Goal: Information Seeking & Learning: Learn about a topic

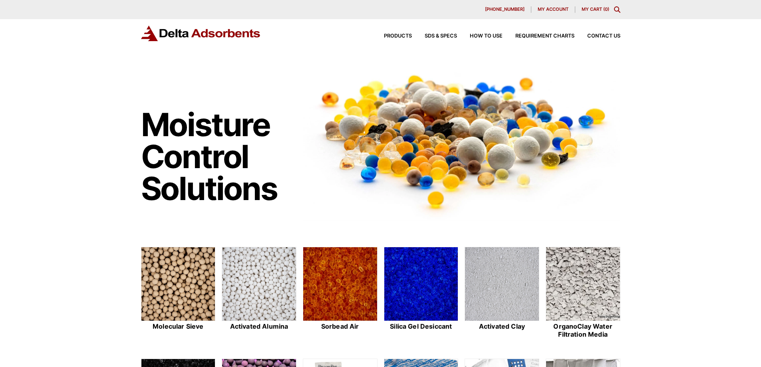
click at [617, 8] on icon "Toggle Modal Content" at bounding box center [617, 9] width 6 height 6
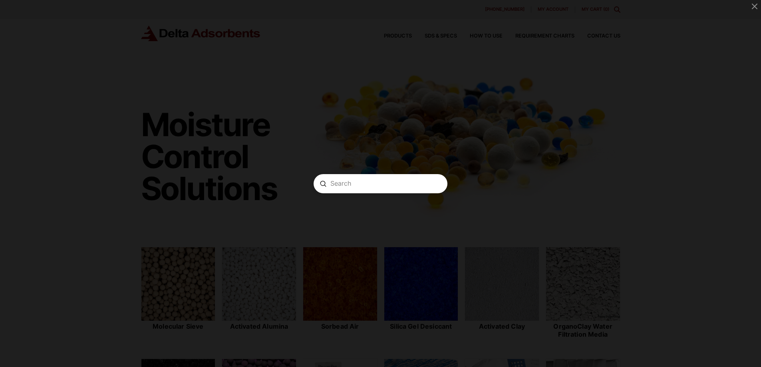
click at [364, 185] on input "Search" at bounding box center [381, 183] width 100 height 8
paste input "CMS2601525"
type input "CMS2601525"
click at [435, 185] on icon "Modal Content" at bounding box center [438, 184] width 6 height 6
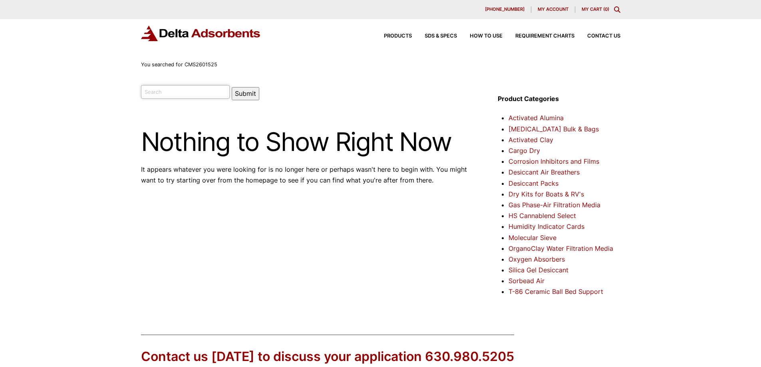
click at [157, 91] on input "search" at bounding box center [185, 92] width 89 height 14
paste input "CMS260"
type input "CMS260"
click at [232, 87] on button "Submit" at bounding box center [246, 93] width 28 height 13
click at [240, 96] on button "Submit" at bounding box center [246, 93] width 28 height 13
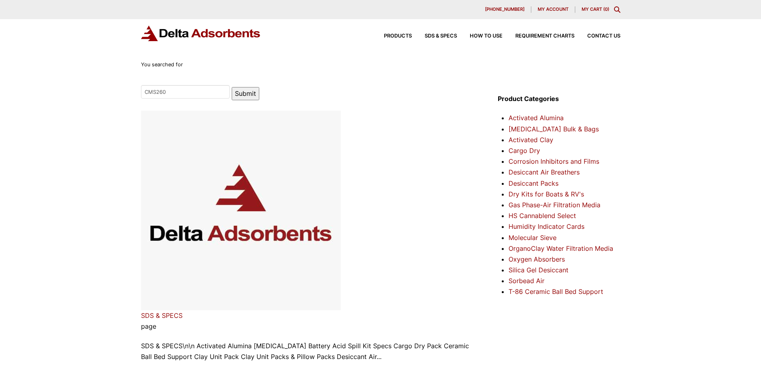
type input "CMS260"
click at [235, 92] on button "Submit" at bounding box center [246, 93] width 28 height 13
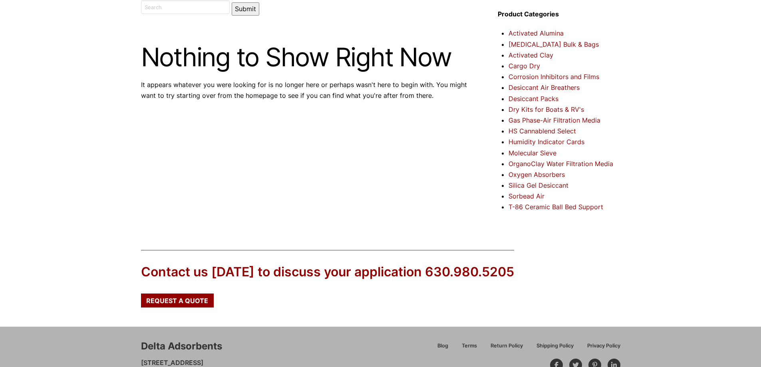
scroll to position [12, 0]
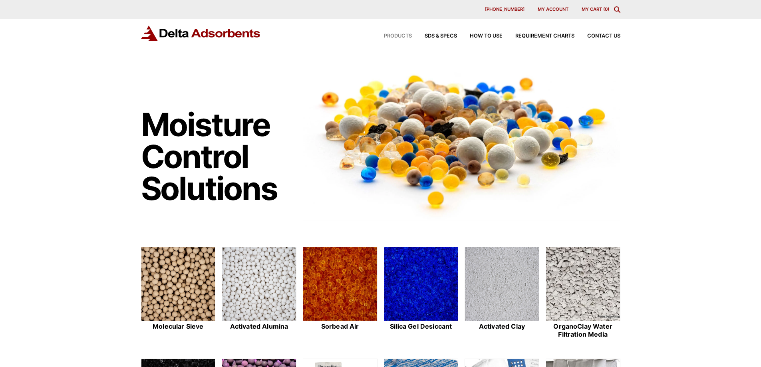
click at [394, 36] on span "Products" at bounding box center [398, 36] width 28 height 5
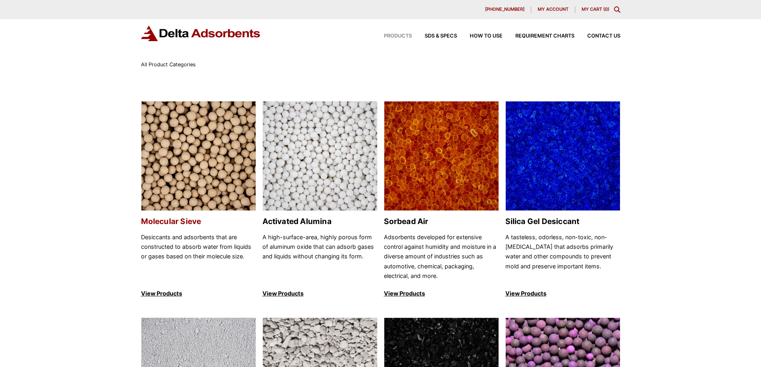
click at [185, 163] on img at bounding box center [198, 157] width 114 height 110
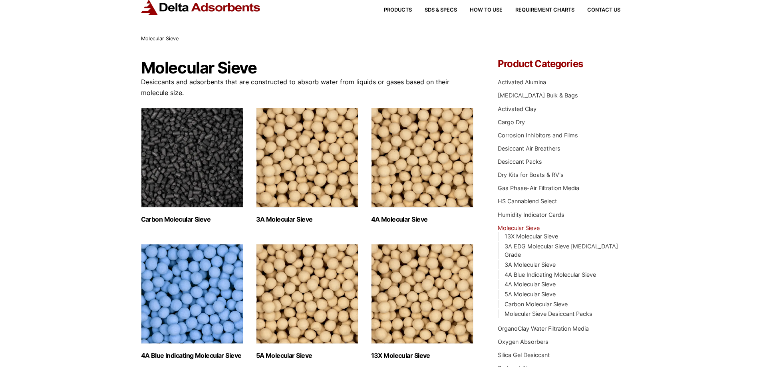
scroll to position [40, 0]
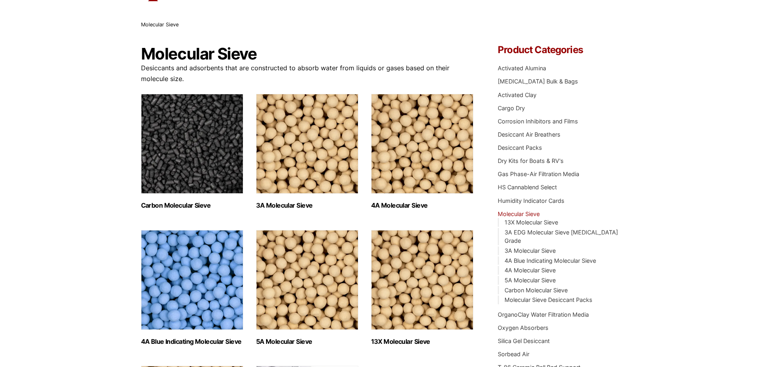
click at [169, 142] on img "Visit product category Carbon Molecular Sieve" at bounding box center [192, 144] width 102 height 100
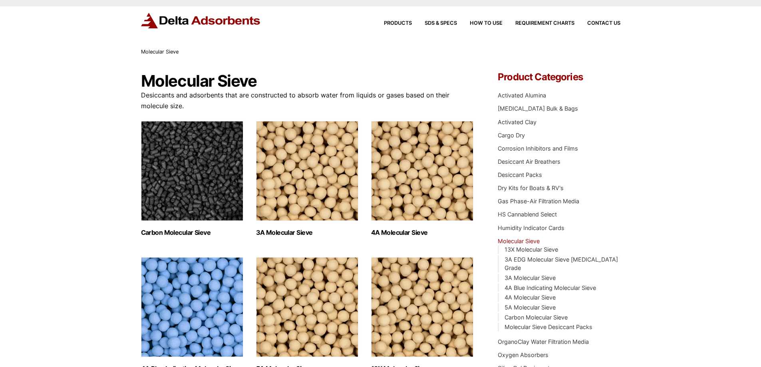
scroll to position [0, 0]
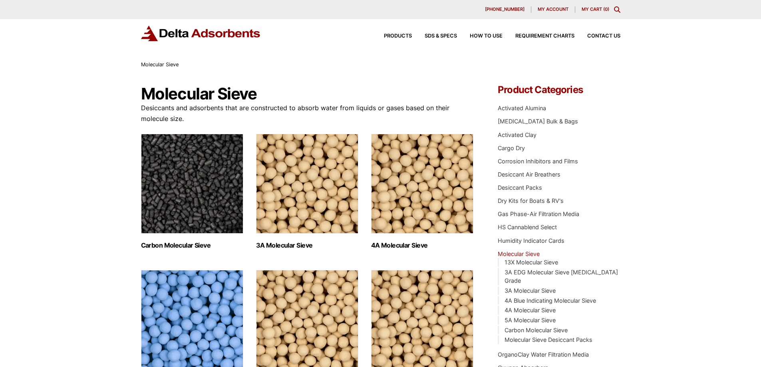
click at [618, 7] on icon "Toggle Modal Content" at bounding box center [617, 9] width 6 height 6
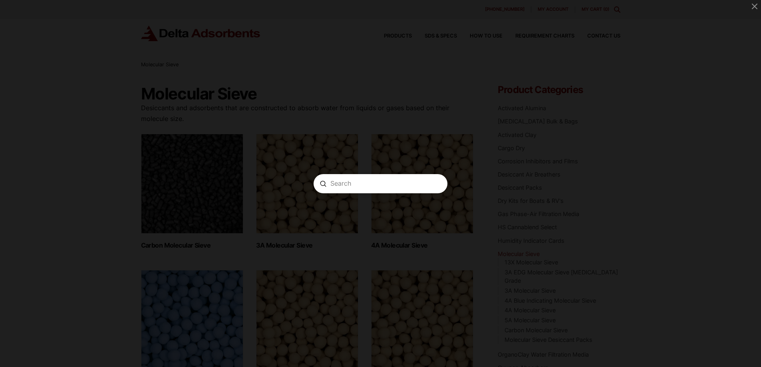
paste input "3A 4x8 Molecular Sieve Desiccant"
type input "3A 4x8 Molecular Sieve Desiccant"
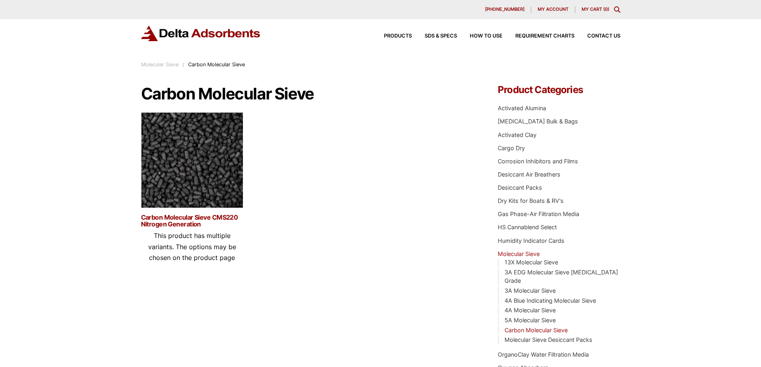
click at [173, 218] on link "Carbon Molecular Sieve CMS220 Nitrogen Generation" at bounding box center [192, 221] width 102 height 14
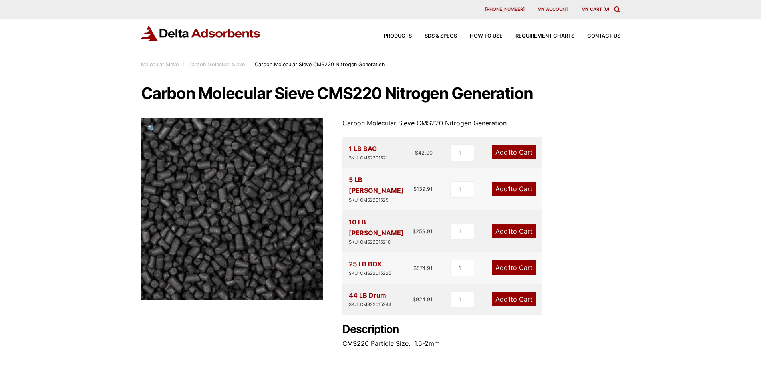
click at [617, 8] on icon "Toggle Modal Content" at bounding box center [617, 9] width 6 height 6
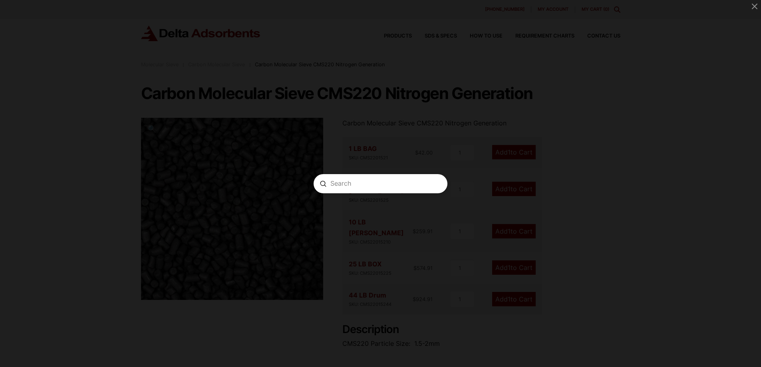
paste input ". MS3A4825"
type input ". MS3A4825"
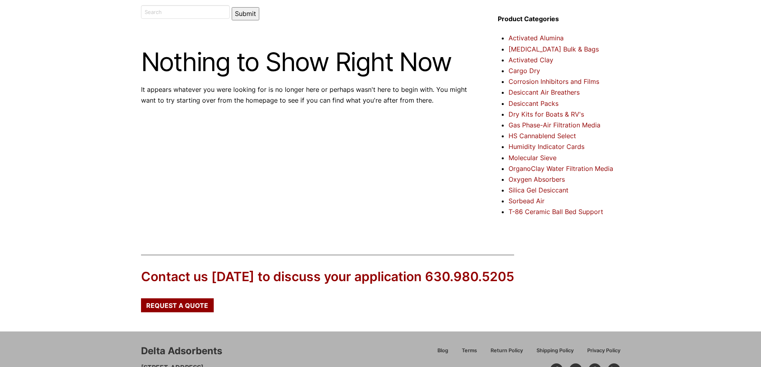
scroll to position [40, 0]
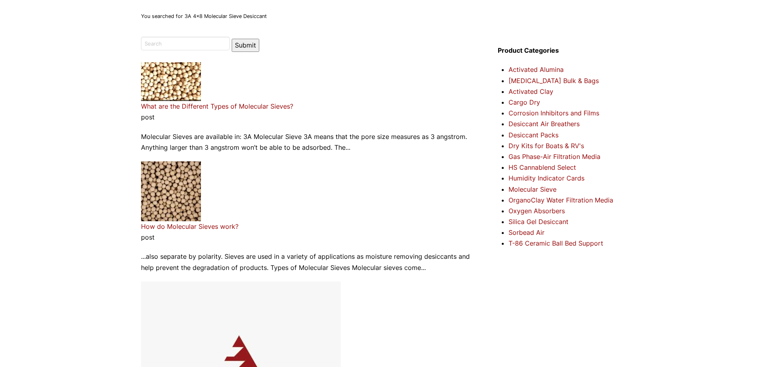
scroll to position [40, 0]
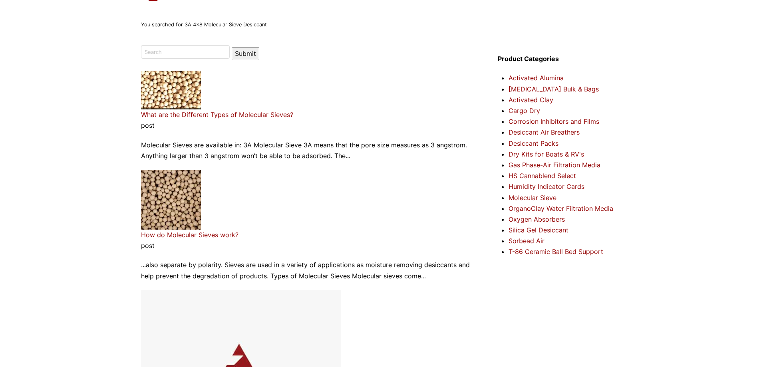
click at [223, 115] on link "What are the Different Types of Molecular Sieves?" at bounding box center [217, 115] width 152 height 8
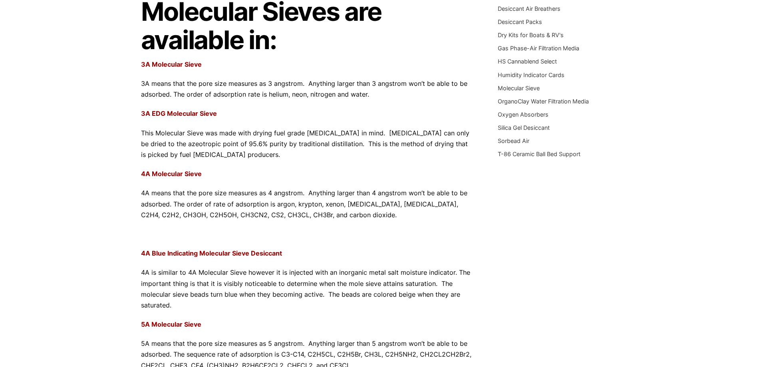
scroll to position [120, 0]
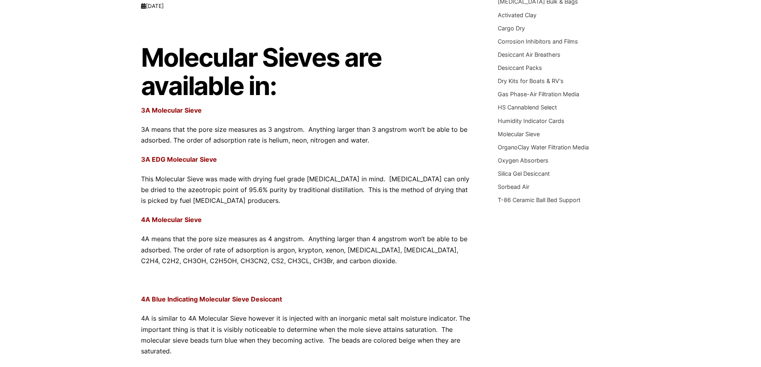
click at [173, 109] on strong "3A Molecular Sieve" at bounding box center [171, 110] width 61 height 8
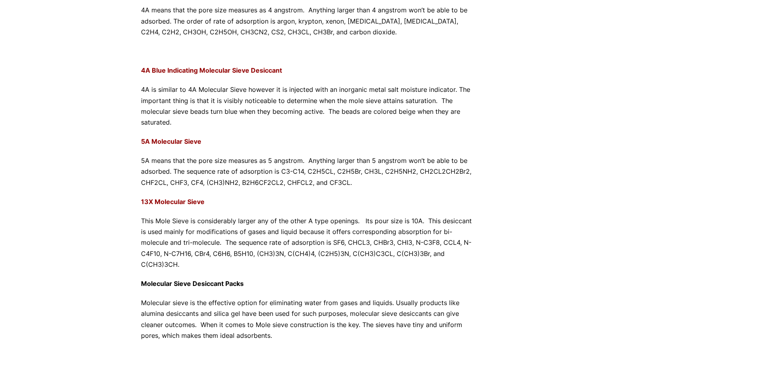
scroll to position [360, 0]
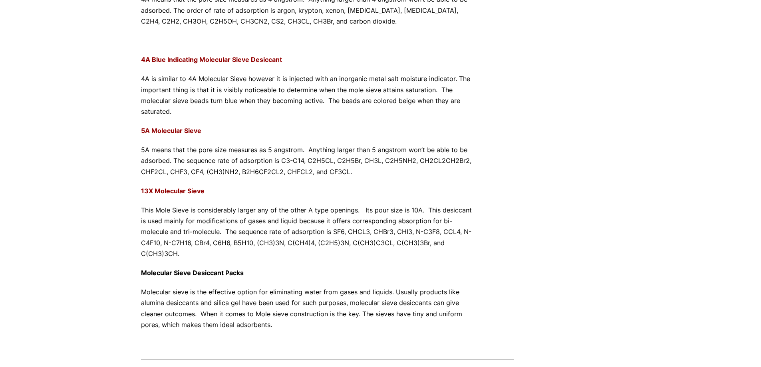
click at [169, 191] on strong "13X Molecular Sieve" at bounding box center [173, 191] width 64 height 8
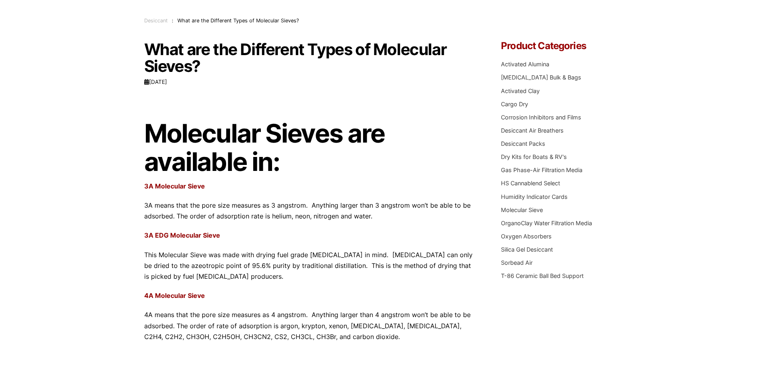
scroll to position [0, 0]
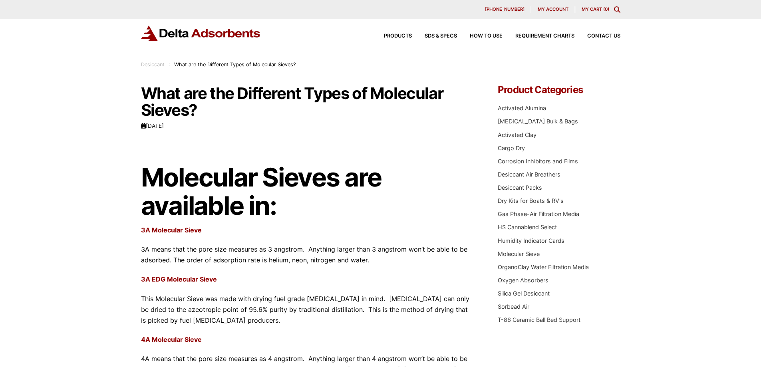
click at [618, 10] on icon "Toggle Modal Content" at bounding box center [617, 9] width 6 height 6
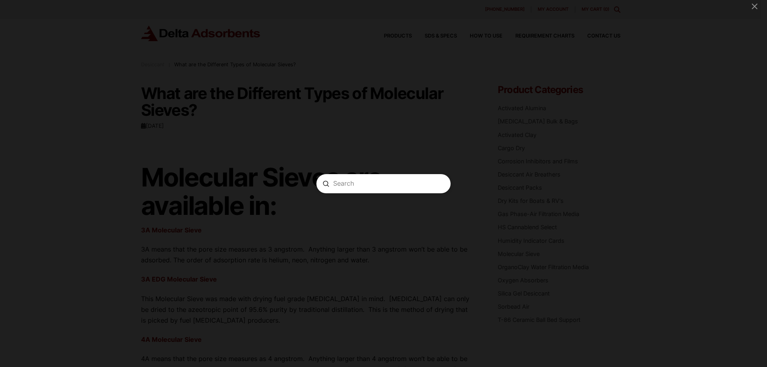
paste input "Activated Alumina F-200 3/16”"
type input "Activated Alumina F-200 3/16”"
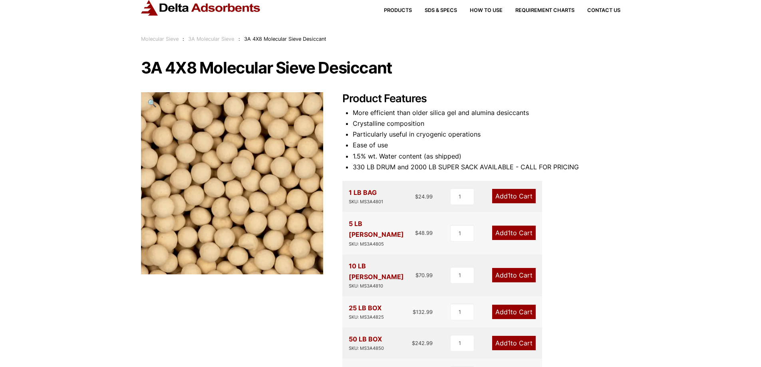
scroll to position [40, 0]
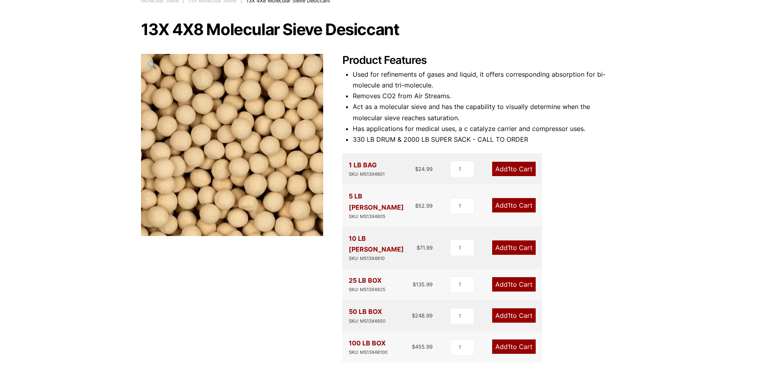
scroll to position [80, 0]
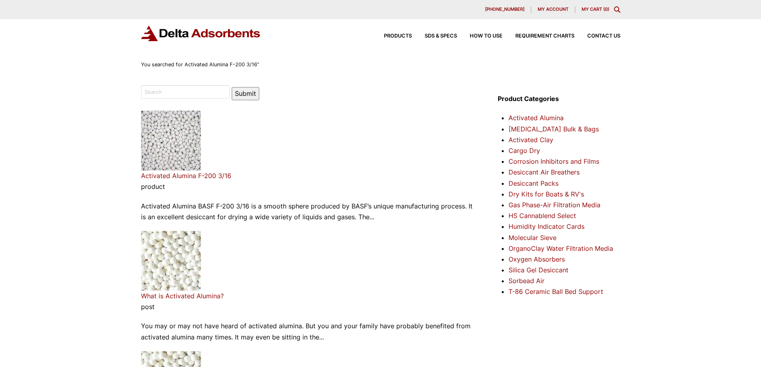
click at [193, 177] on link "Activated Alumina F-200 3/16" at bounding box center [186, 176] width 90 height 8
